Goal: Find contact information: Find contact information

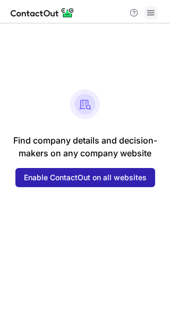
click at [149, 17] on span at bounding box center [151, 13] width 9 height 9
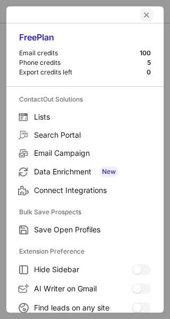
click at [142, 14] on span "left-button" at bounding box center [146, 15] width 9 height 9
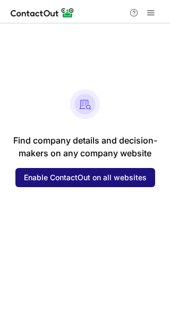
click at [68, 181] on span "Enable ContactOut on all websites" at bounding box center [85, 177] width 123 height 9
click at [72, 179] on span "Enable ContactOut on all websites" at bounding box center [85, 177] width 123 height 9
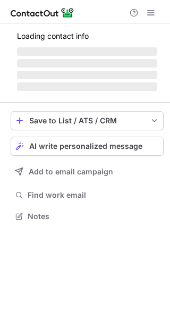
scroll to position [223, 170]
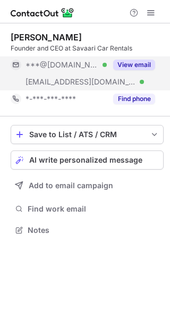
click at [134, 61] on button "View email" at bounding box center [134, 65] width 42 height 11
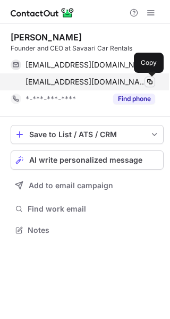
click at [151, 79] on span at bounding box center [150, 82] width 9 height 9
